Goal: Task Accomplishment & Management: Complete application form

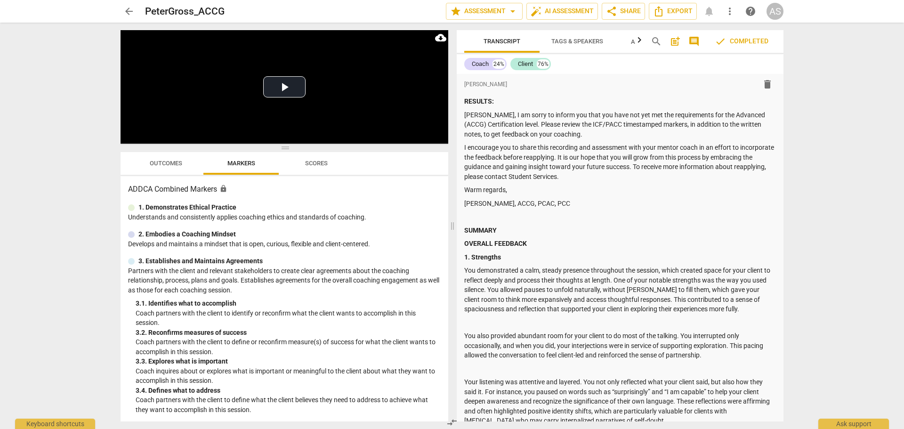
click at [129, 11] on span "arrow_back" at bounding box center [128, 11] width 11 height 11
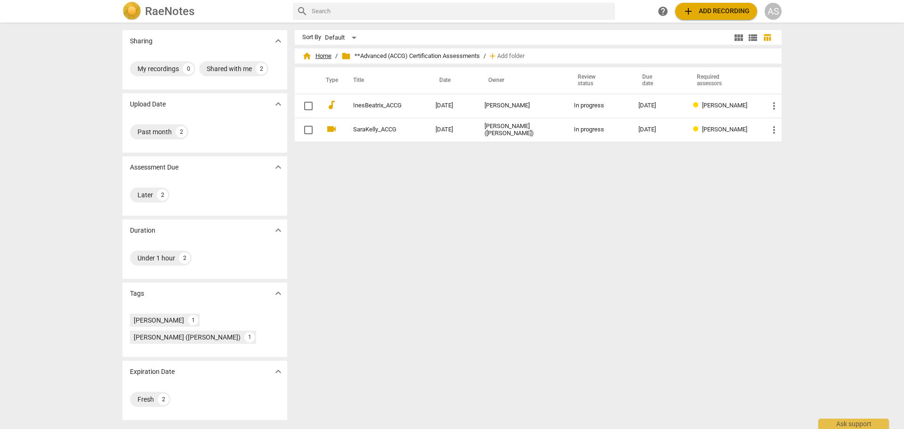
click at [314, 58] on span "home Home" at bounding box center [316, 55] width 29 height 9
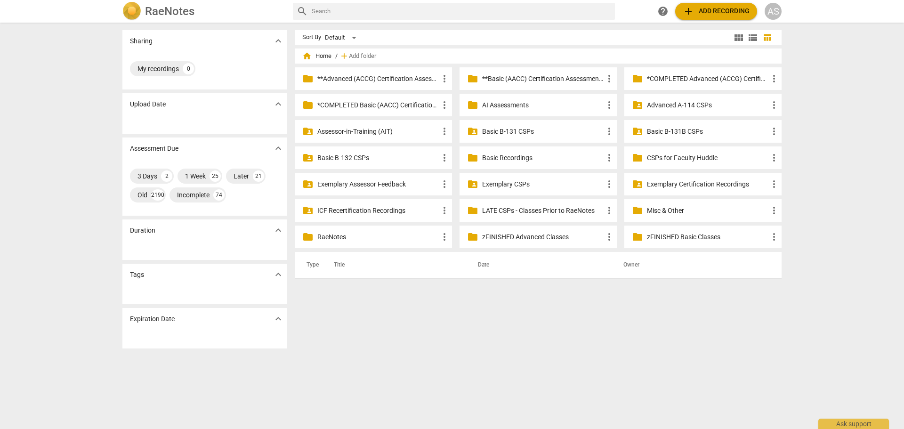
click at [571, 132] on p "Basic B-131 CSPs" at bounding box center [542, 132] width 121 height 10
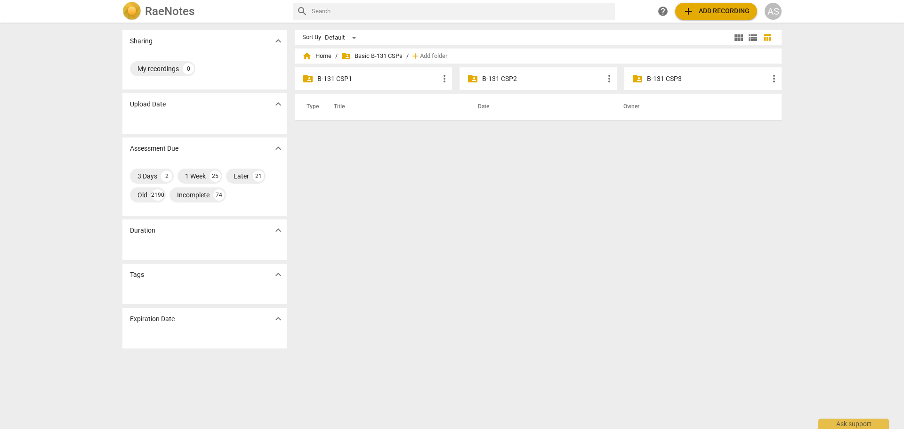
click at [674, 77] on p "B-131 CSP3" at bounding box center [707, 79] width 121 height 10
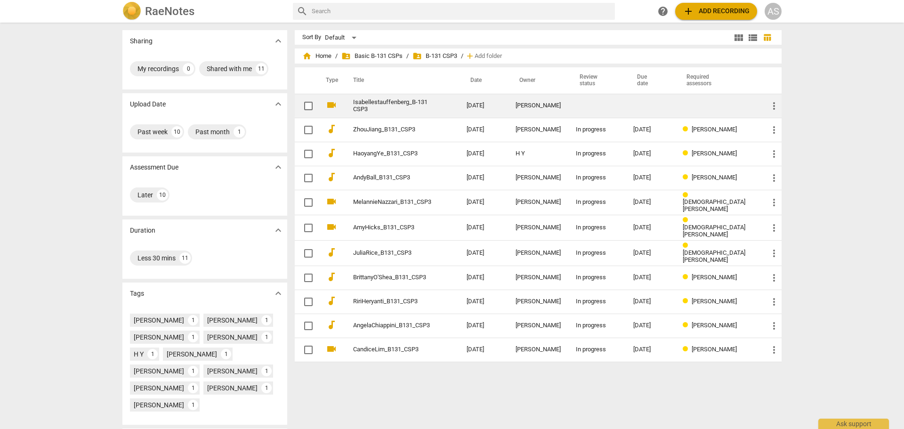
click at [532, 109] on div "[PERSON_NAME]" at bounding box center [538, 105] width 45 height 7
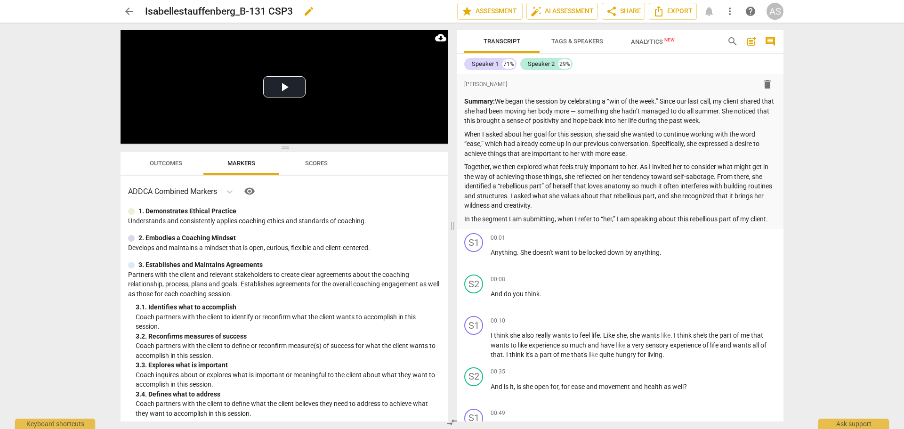
click at [314, 8] on span "edit" at bounding box center [308, 11] width 11 height 11
click at [180, 10] on input "Isabellestauffenberg_B-131 CSP3" at bounding box center [280, 11] width 271 height 18
type input "IsabelleStauffenberg_B131_CSP3"
click at [419, 9] on span "done" at bounding box center [424, 11] width 11 height 11
click at [491, 12] on span "star Assessment" at bounding box center [489, 11] width 57 height 11
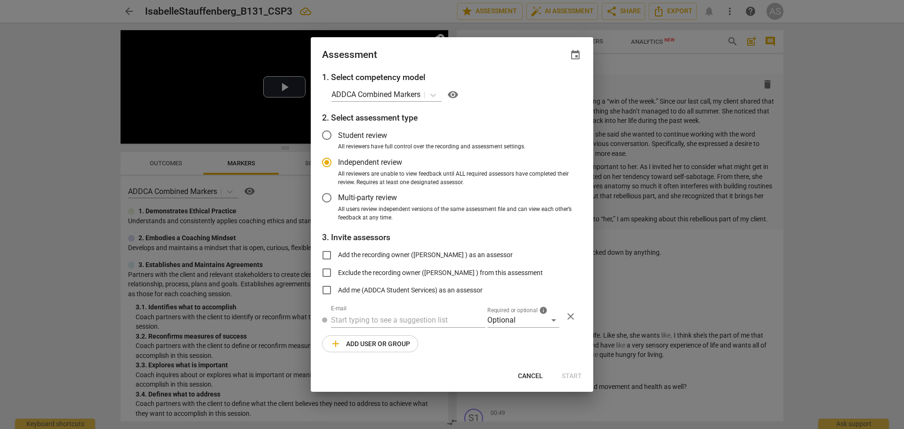
radio input "false"
click at [572, 57] on span "event" at bounding box center [575, 54] width 11 height 11
click at [547, 87] on input "date" at bounding box center [519, 88] width 66 height 14
type input "[DATE]"
click at [477, 62] on div at bounding box center [452, 214] width 904 height 429
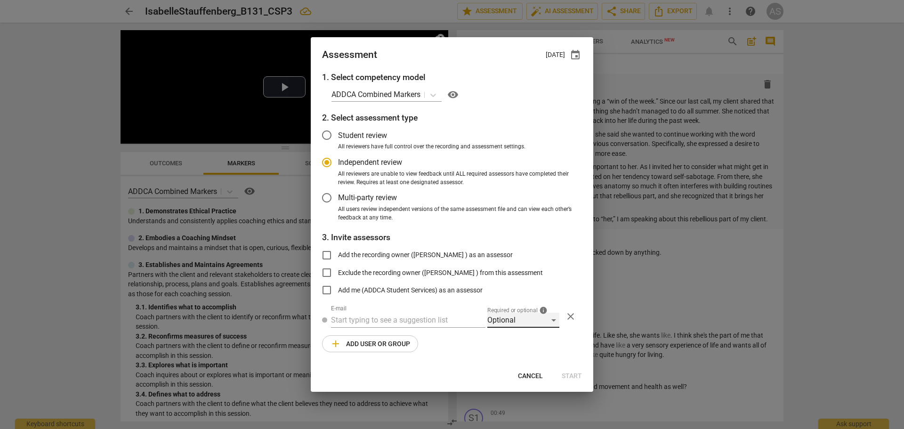
click at [505, 322] on div "Optional" at bounding box center [523, 320] width 72 height 15
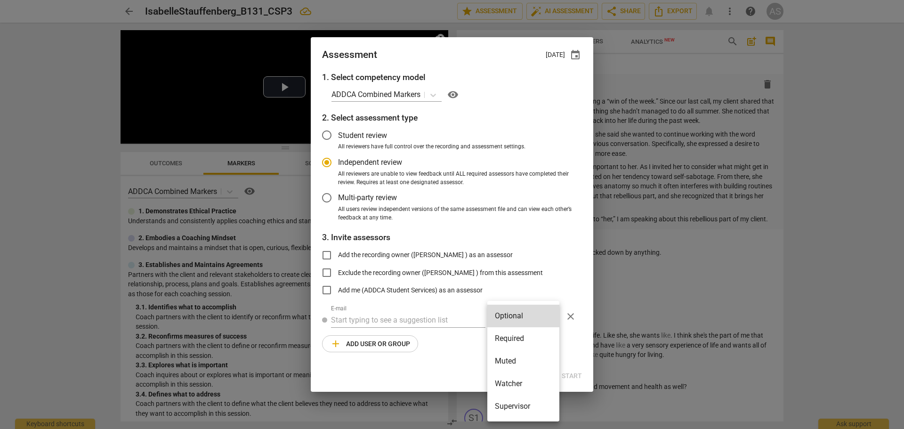
click at [514, 334] on li "Required" at bounding box center [523, 338] width 72 height 23
radio input "false"
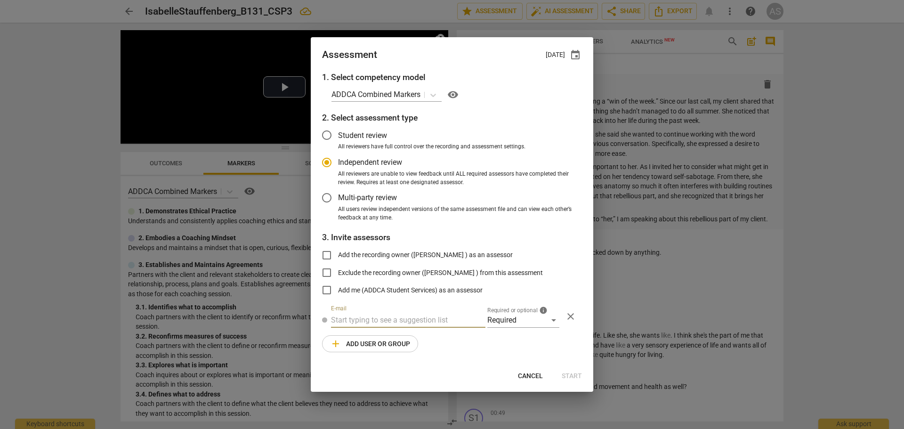
click at [420, 326] on input "text" at bounding box center [408, 320] width 154 height 15
type input "[PERSON_NAME]@add"
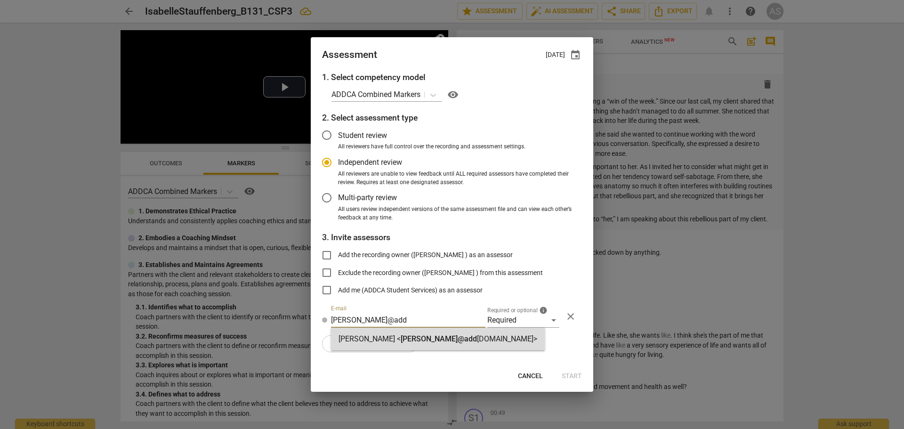
drag, startPoint x: 411, startPoint y: 345, endPoint x: 403, endPoint y: 349, distance: 9.1
click at [411, 345] on div "[PERSON_NAME] < [PERSON_NAME] [DOMAIN_NAME]>" at bounding box center [438, 339] width 214 height 23
radio input "false"
type input "[PERSON_NAME] <[PERSON_NAME][EMAIL_ADDRESS][DOMAIN_NAME]>"
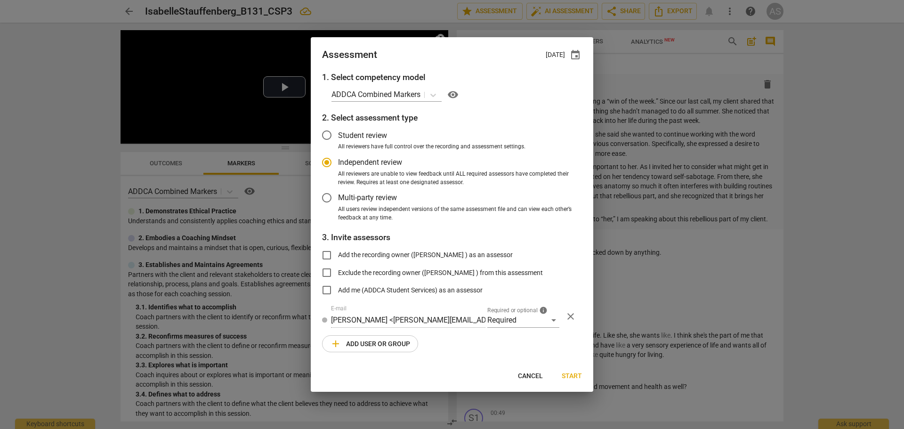
click at [390, 350] on button "add Add user or group" at bounding box center [370, 343] width 96 height 17
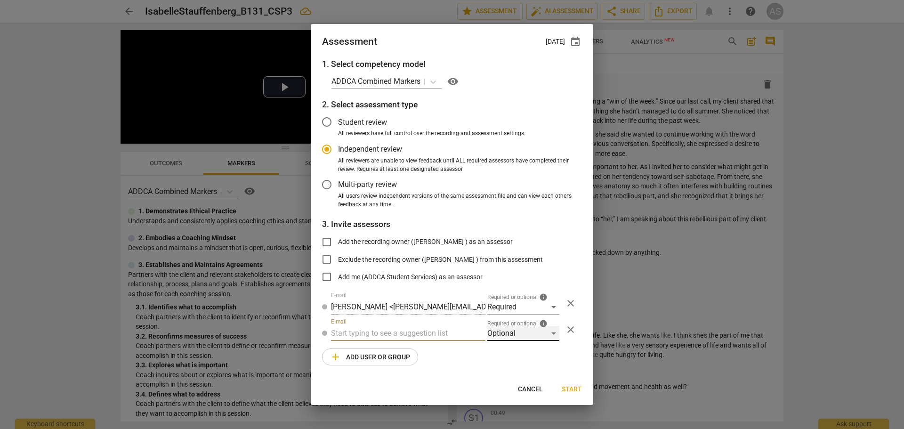
click at [508, 338] on div "Optional" at bounding box center [523, 333] width 72 height 15
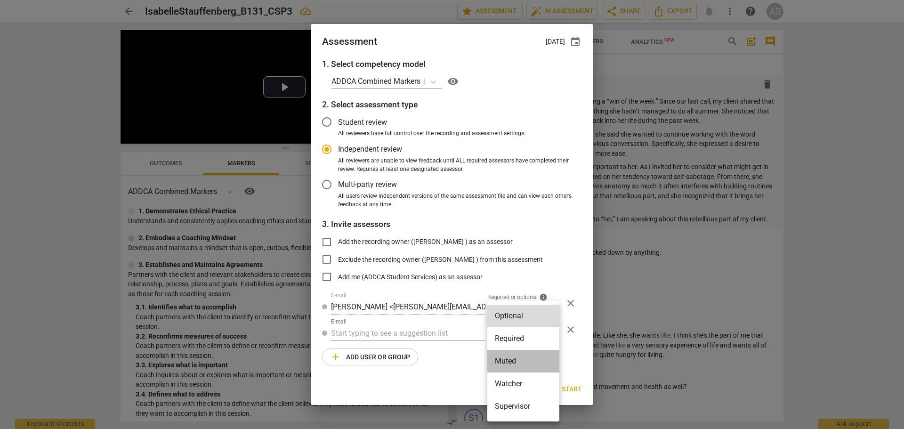
click at [514, 359] on li "Muted" at bounding box center [523, 361] width 72 height 23
radio input "false"
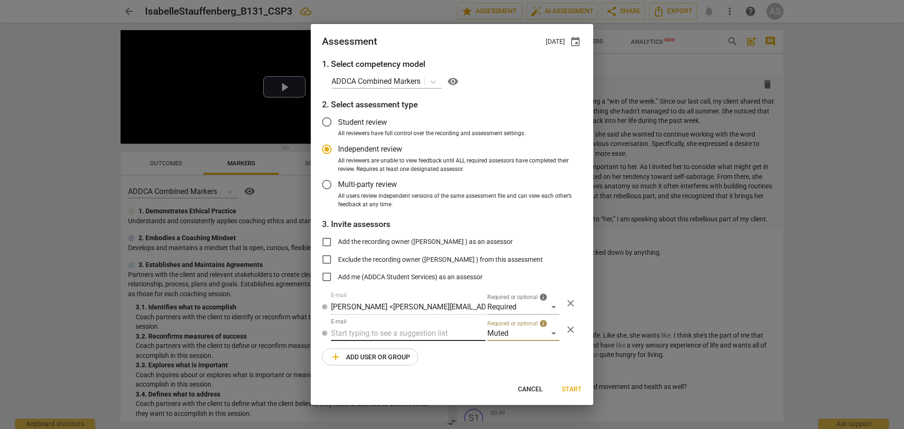
click at [425, 338] on input "text" at bounding box center [408, 333] width 154 height 15
type input "131"
click at [422, 350] on div "Basic B- 131 CSPs" at bounding box center [408, 352] width 154 height 23
radio input "false"
type input "Basic B-131 CSPs"
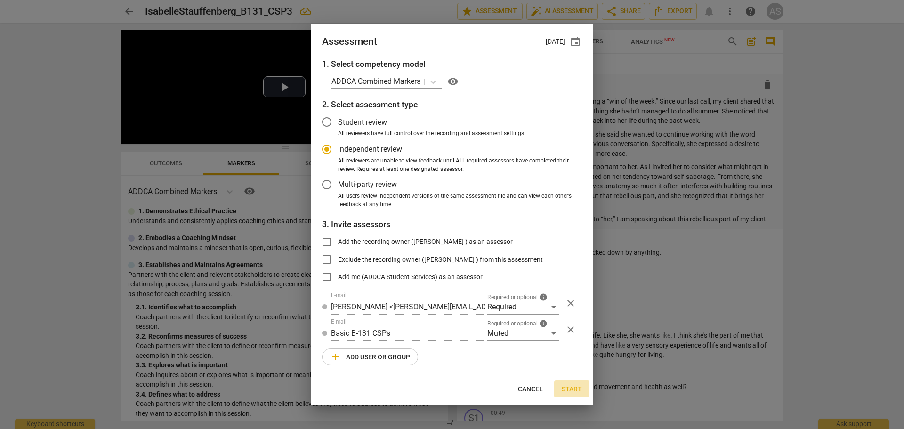
click at [567, 387] on span "Start" at bounding box center [572, 389] width 20 height 9
radio input "false"
type input "[PERSON_NAME] <[EMAIL_ADDRESS][DOMAIN_NAME]>"
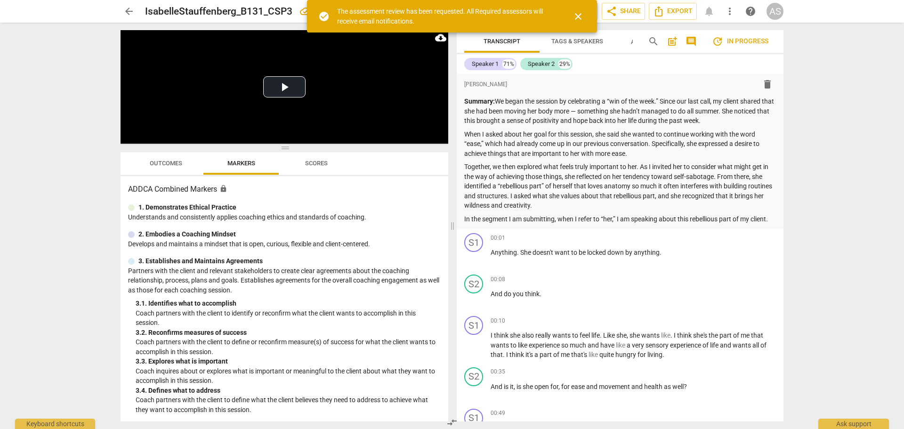
click at [131, 10] on span "arrow_back" at bounding box center [128, 11] width 11 height 11
